Goal: Transaction & Acquisition: Purchase product/service

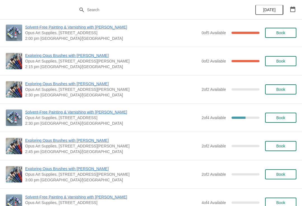
scroll to position [204, 0]
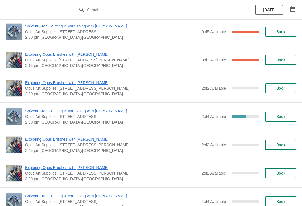
click at [282, 117] on span "Book" at bounding box center [280, 116] width 9 height 4
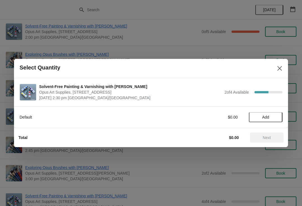
click at [275, 110] on div "Default $0.00 Add" at bounding box center [151, 114] width 263 height 16
click at [268, 117] on span "Add" at bounding box center [265, 117] width 7 height 4
click at [266, 140] on button "Next" at bounding box center [267, 137] width 34 height 10
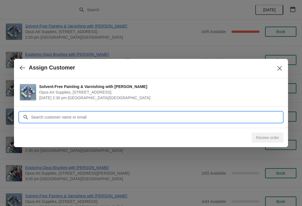
click at [184, 114] on input "Customer" at bounding box center [157, 117] width 252 height 10
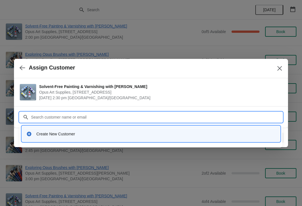
click at [69, 133] on div "Create New Customer" at bounding box center [155, 134] width 239 height 6
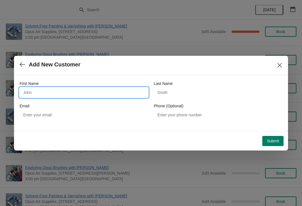
click at [87, 88] on input "First Name" at bounding box center [84, 92] width 129 height 10
type input "E"
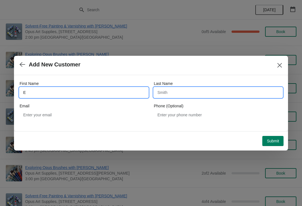
click at [206, 96] on input "Last Name" at bounding box center [218, 92] width 129 height 10
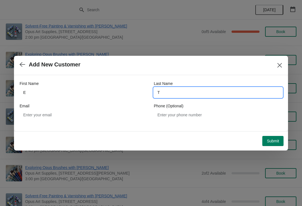
type input "T"
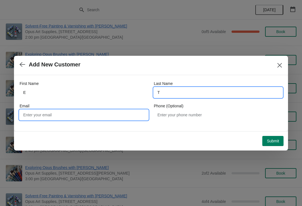
click at [96, 119] on input "Email" at bounding box center [84, 115] width 129 height 10
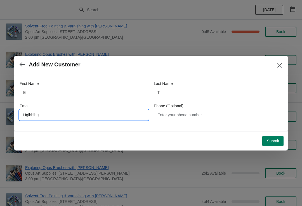
type input "Hgihbihg"
click at [205, 123] on div "First Name E Last Name T Email Hgihbihg Phone (Optional)" at bounding box center [151, 100] width 263 height 50
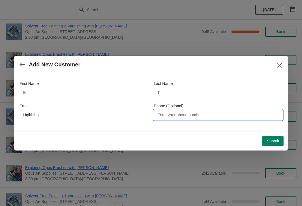
click at [209, 114] on input "Phone (Optional)" at bounding box center [218, 115] width 129 height 10
type input "905458674456"
click at [283, 140] on button "Submit" at bounding box center [272, 141] width 21 height 10
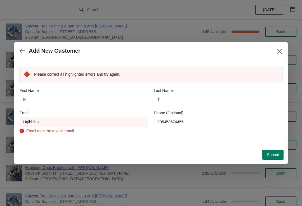
click at [112, 115] on div "Email" at bounding box center [84, 113] width 129 height 6
click at [98, 118] on input "Hgihbihg" at bounding box center [84, 122] width 129 height 10
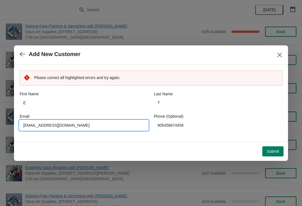
type input "[EMAIL_ADDRESS][DOMAIN_NAME]"
click at [276, 153] on span "Submit" at bounding box center [273, 151] width 12 height 4
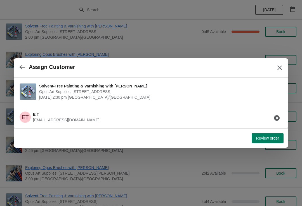
click at [53, 131] on div "Review order" at bounding box center [149, 137] width 267 height 12
click at [265, 140] on span "Review order" at bounding box center [267, 138] width 23 height 4
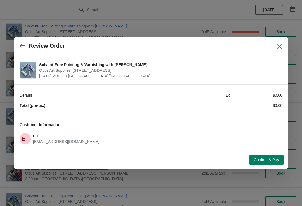
click at [266, 157] on span "Confirm & Pay" at bounding box center [266, 159] width 25 height 4
